Goal: Find specific page/section: Find specific page/section

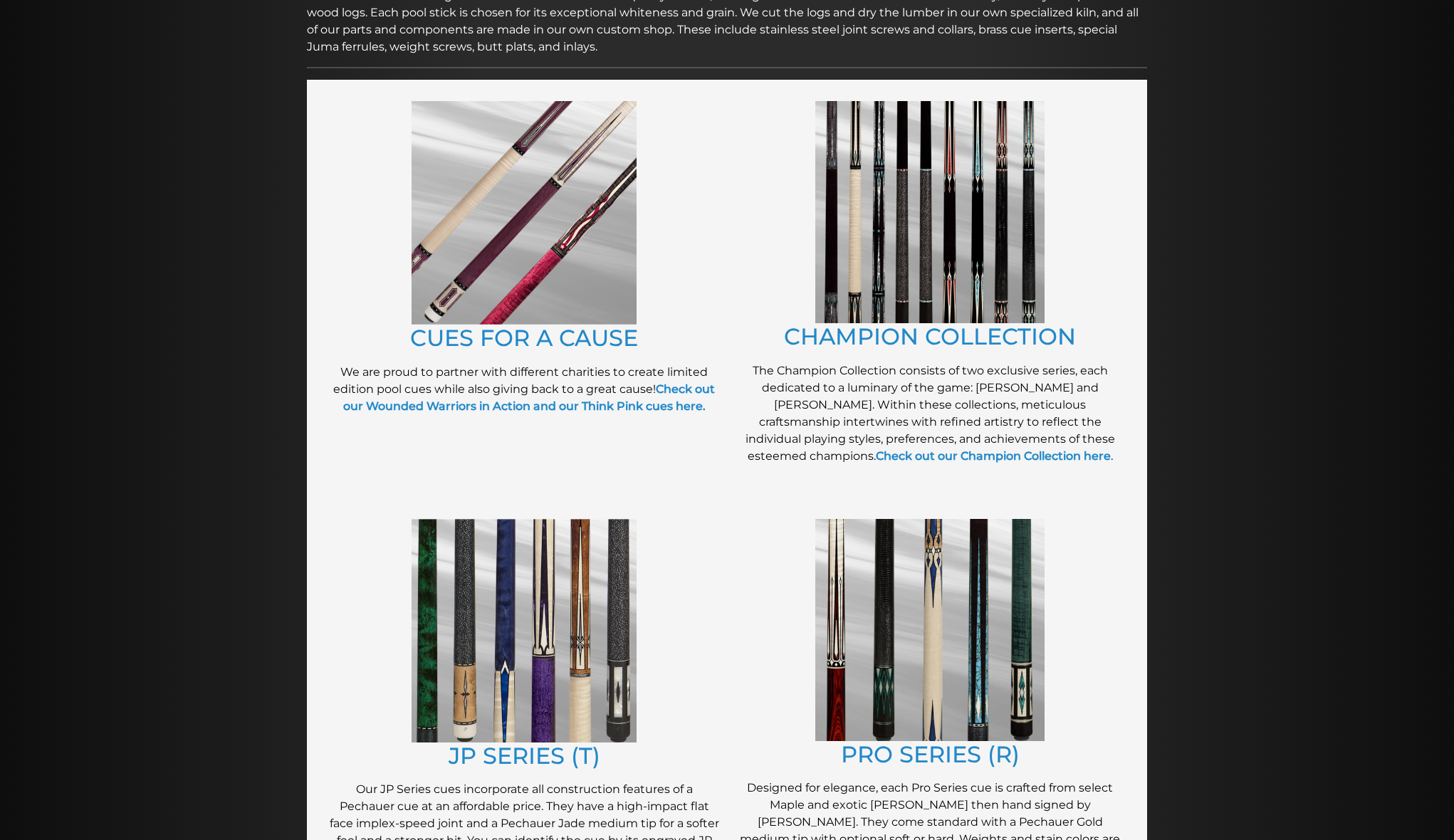
scroll to position [291, 0]
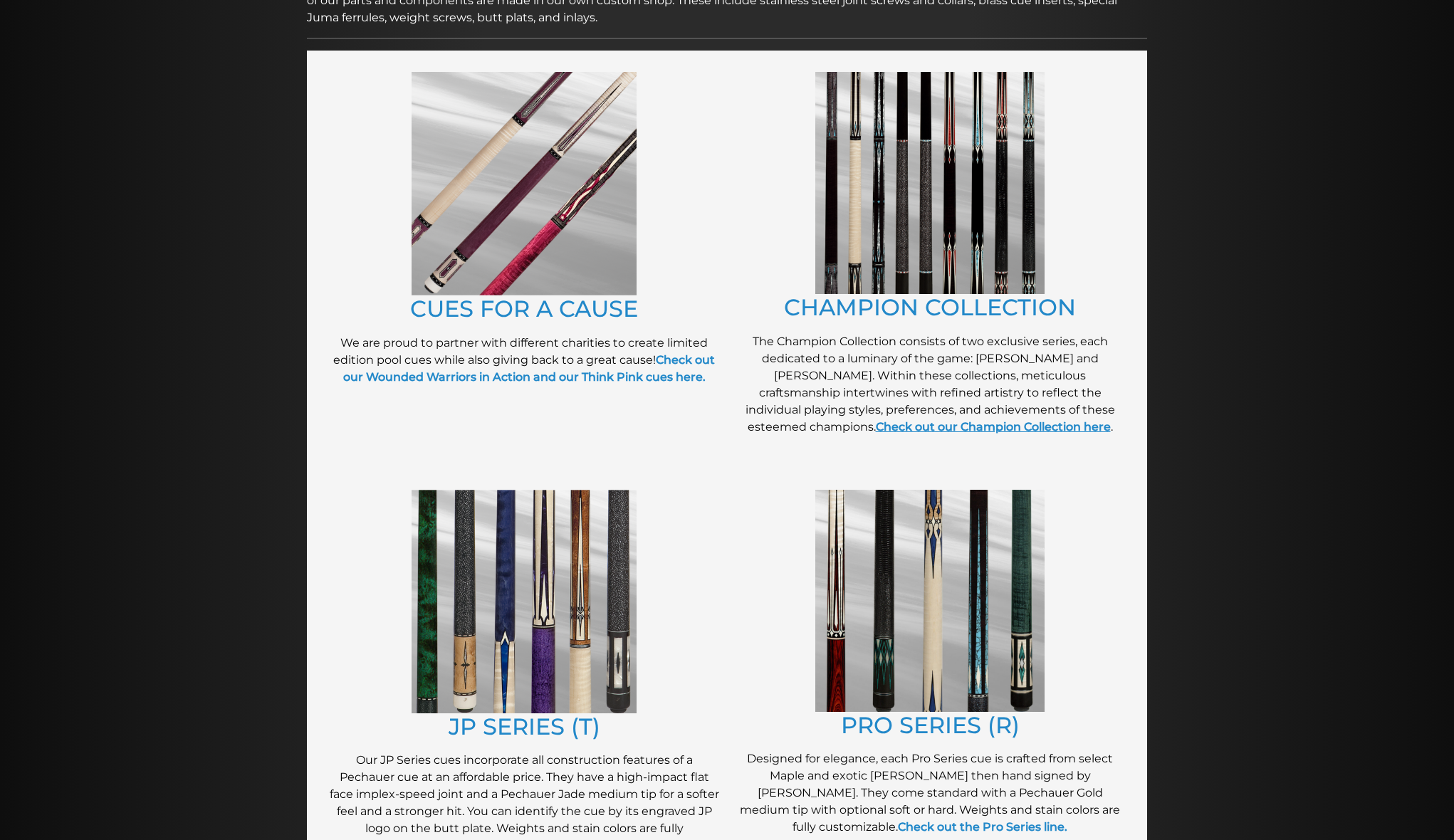
click at [942, 432] on link "Check out our Champion Collection here" at bounding box center [993, 427] width 235 height 14
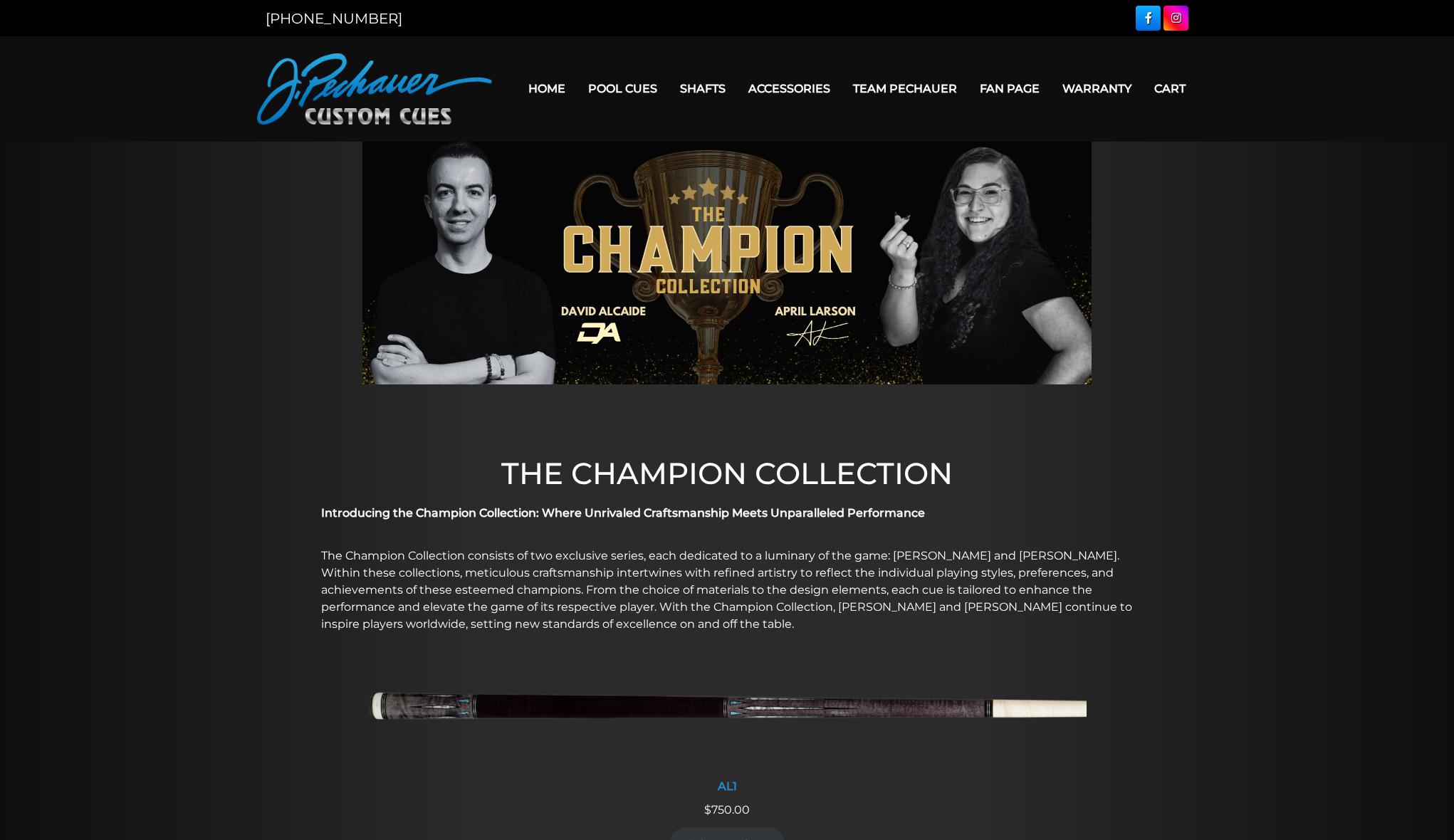
click at [406, 115] on img at bounding box center [374, 89] width 235 height 71
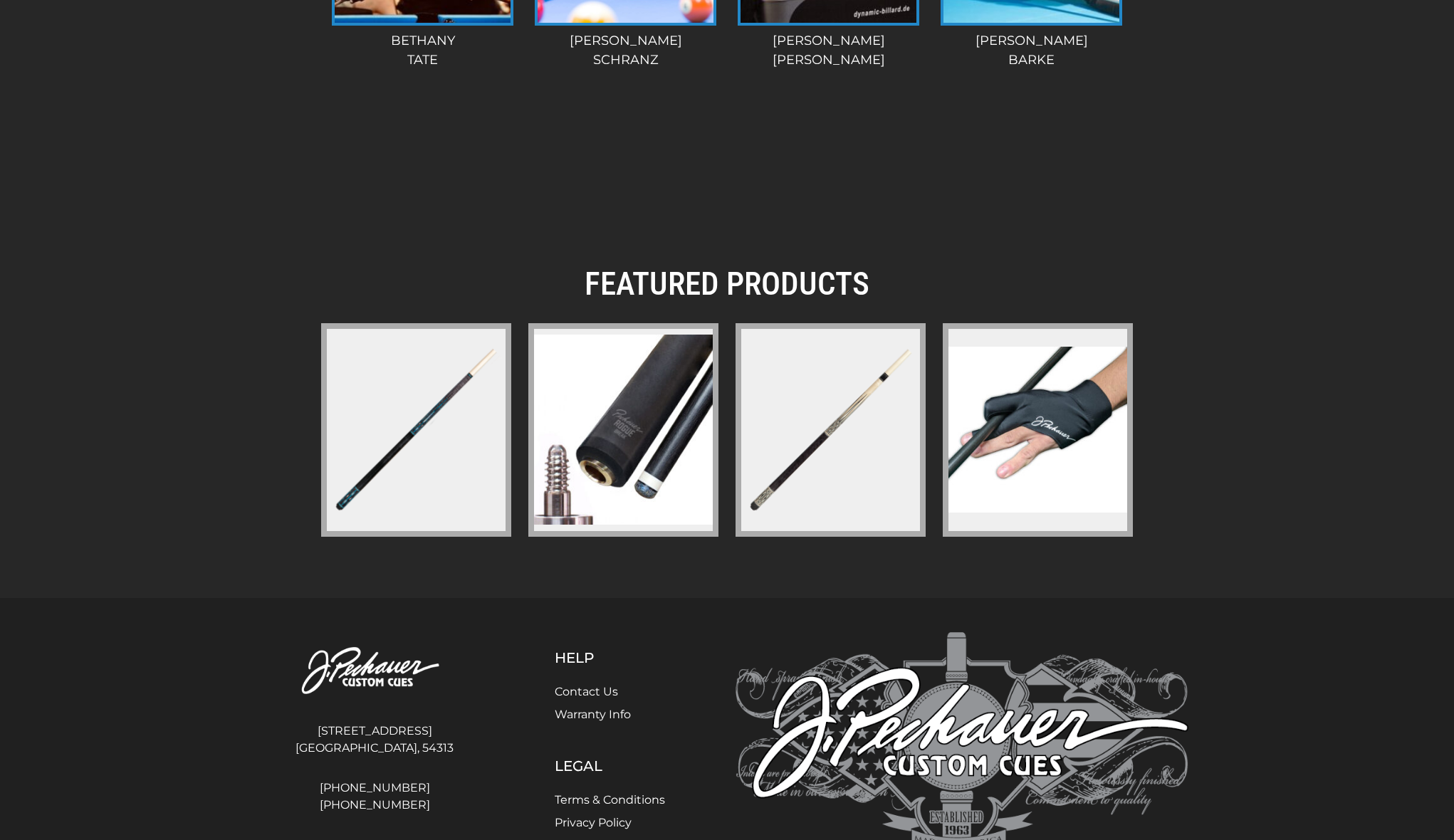
scroll to position [1854, 0]
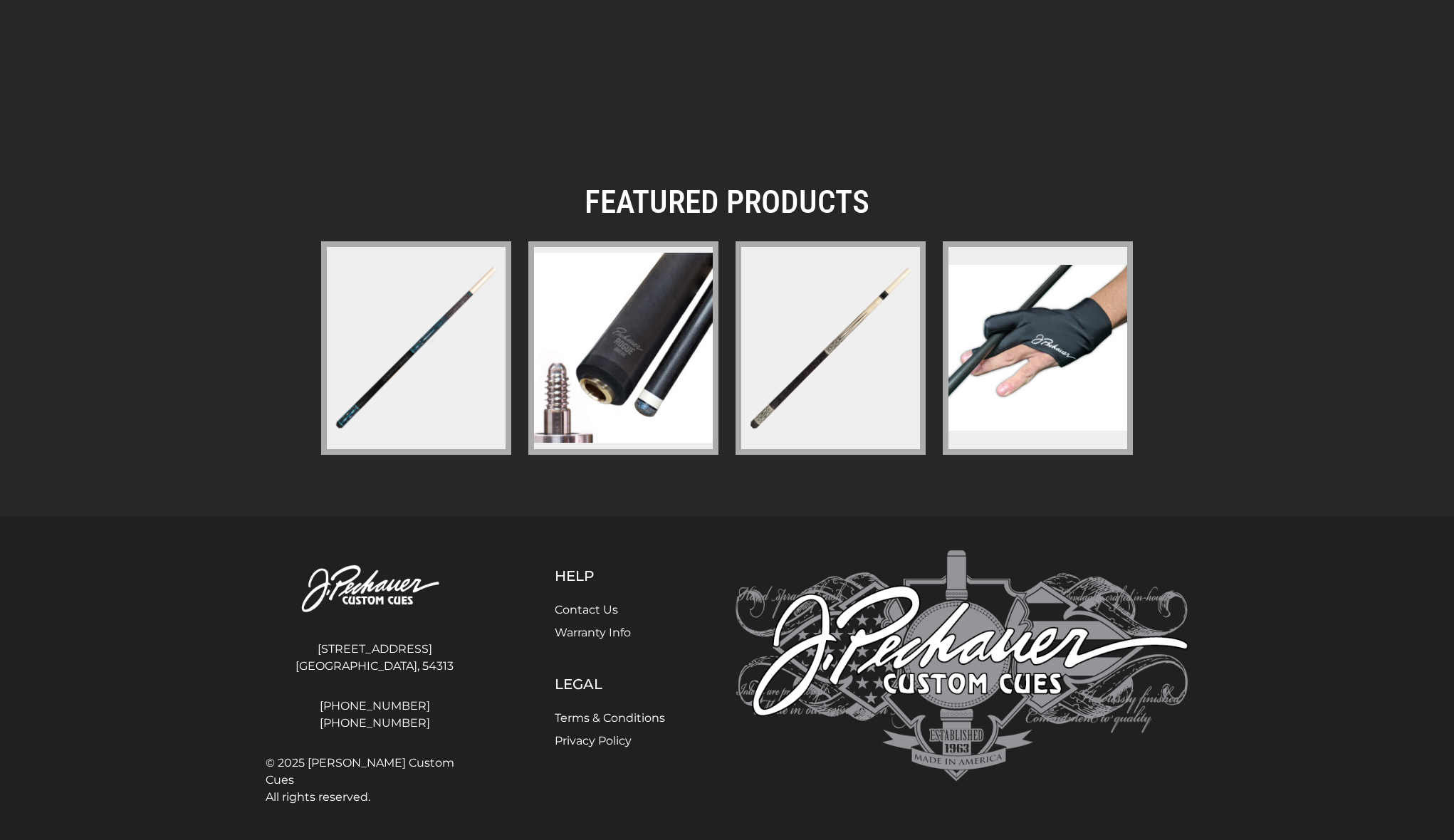
click at [642, 381] on img at bounding box center [623, 347] width 179 height 190
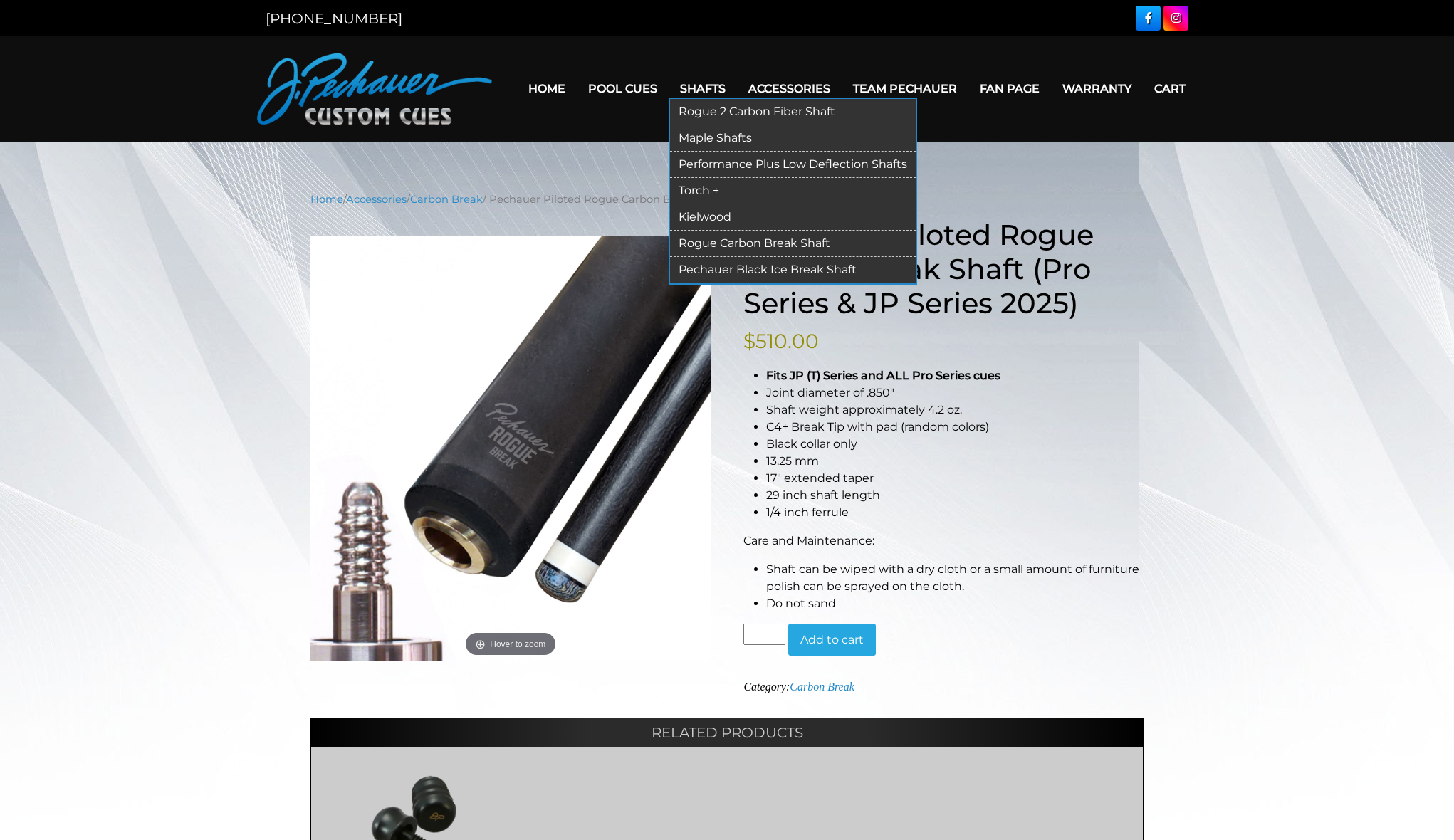
click at [719, 136] on link "Maple Shafts" at bounding box center [793, 138] width 246 height 26
